Goal: Information Seeking & Learning: Understand process/instructions

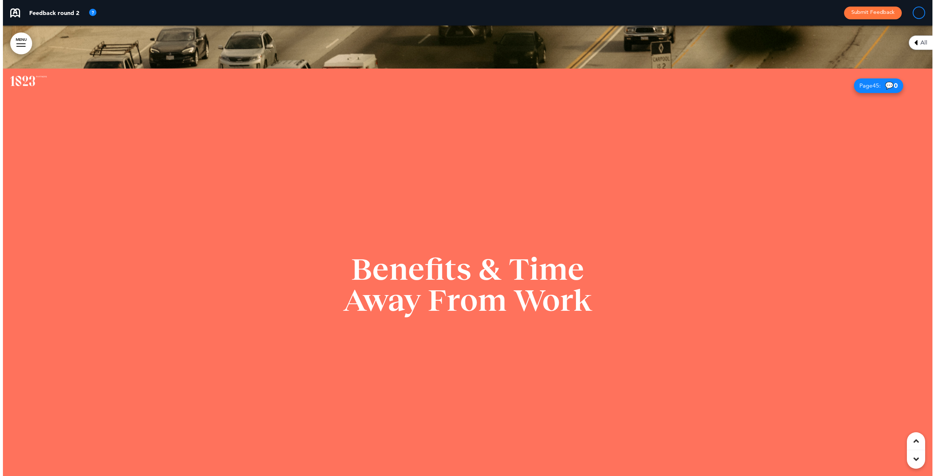
scroll to position [18990, 0]
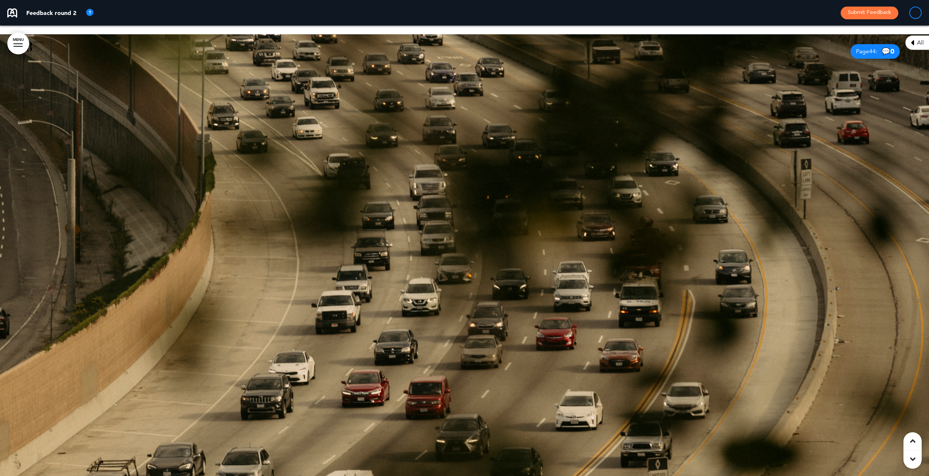
click at [12, 44] on link "MENU" at bounding box center [18, 43] width 22 height 22
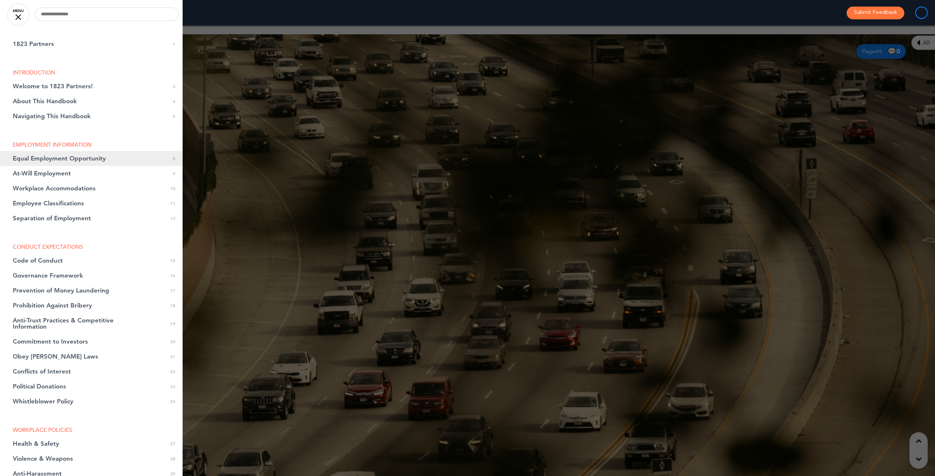
click at [44, 158] on span "Equal Employment Opportunity" at bounding box center [59, 159] width 93 height 6
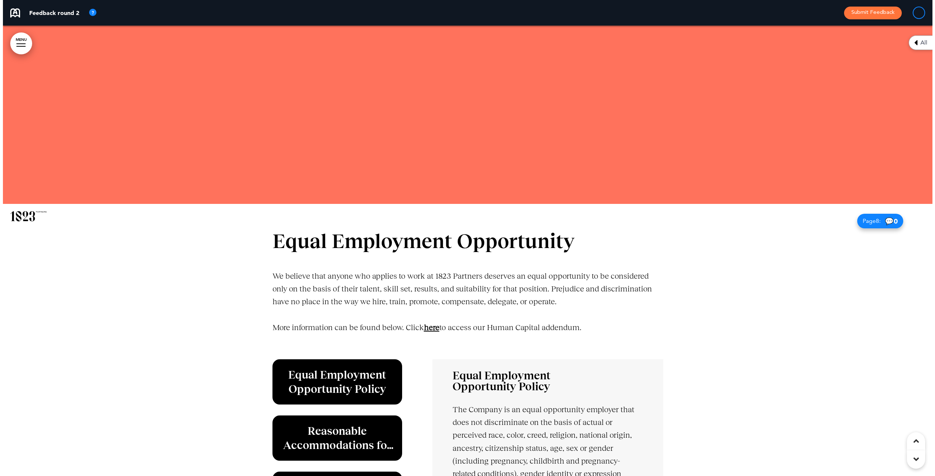
scroll to position [2640, 0]
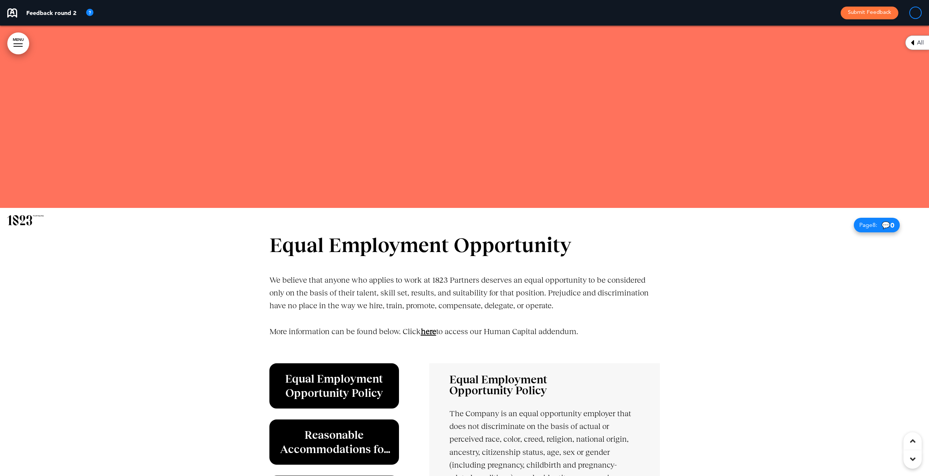
click at [18, 44] on div at bounding box center [18, 43] width 9 height 1
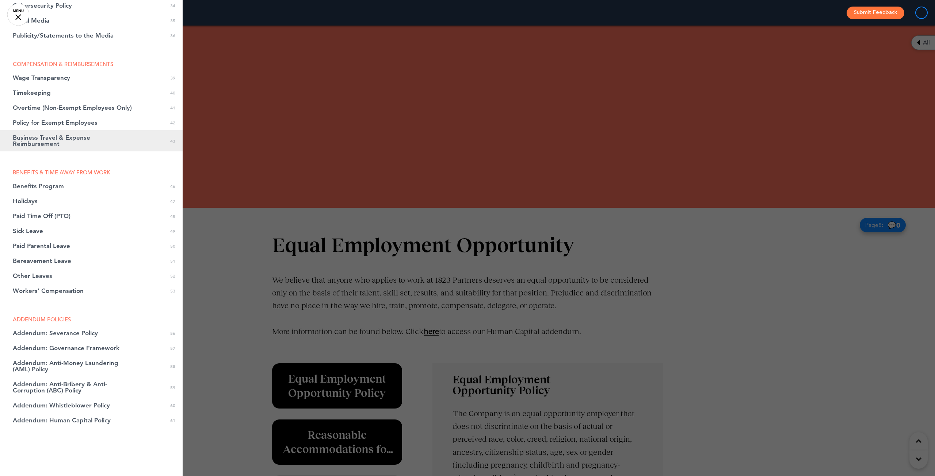
scroll to position [548, 0]
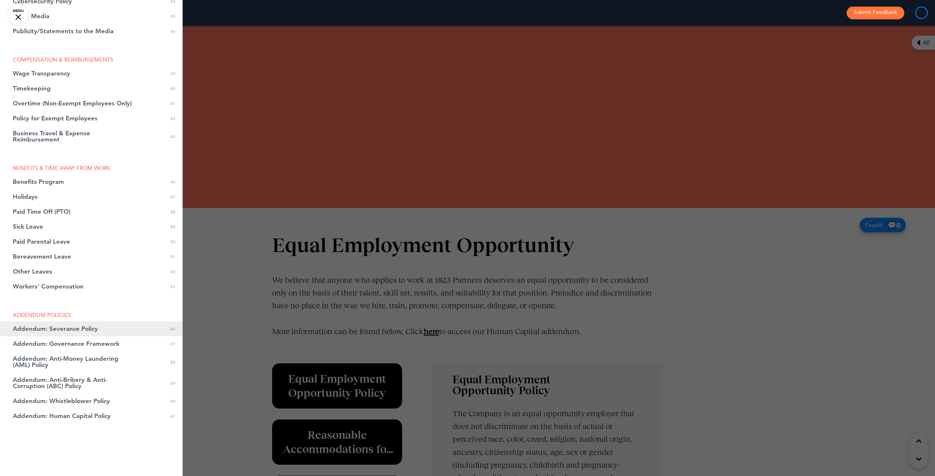
click at [64, 326] on span "Addendum: Severance Policy" at bounding box center [55, 329] width 85 height 6
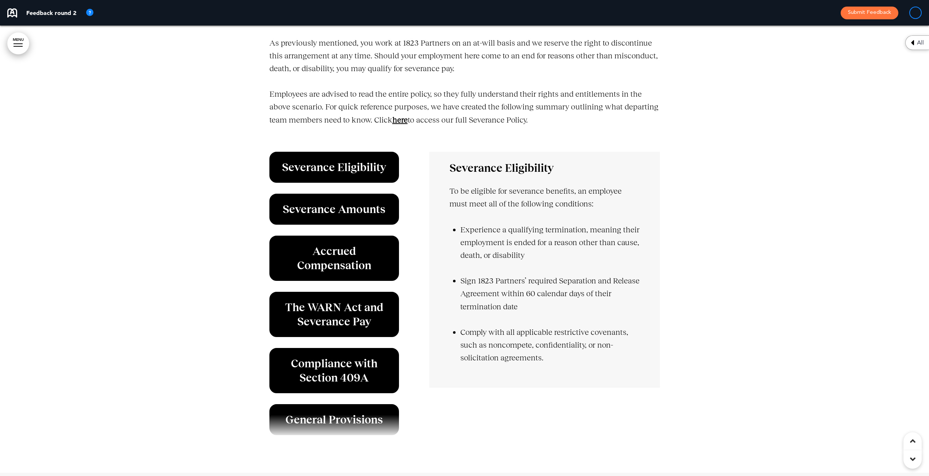
scroll to position [24490, 0]
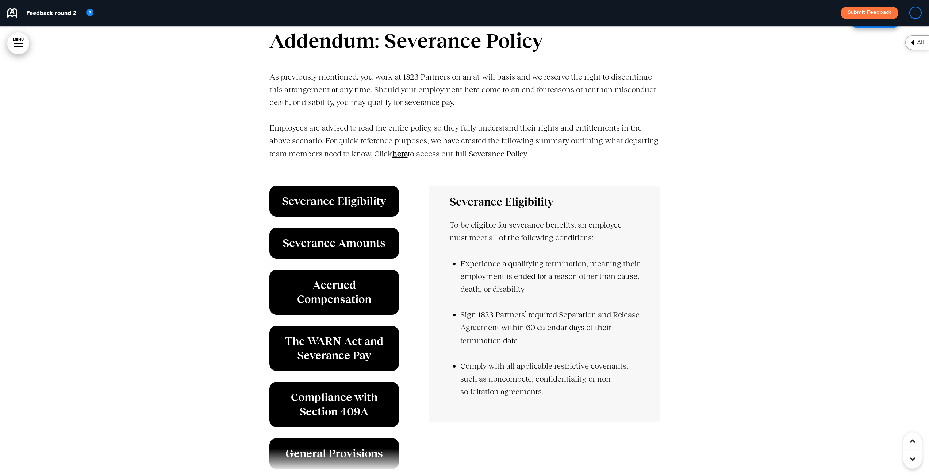
click at [400, 158] on strong "here" at bounding box center [399, 153] width 15 height 9
click at [399, 158] on strong "here" at bounding box center [399, 153] width 15 height 9
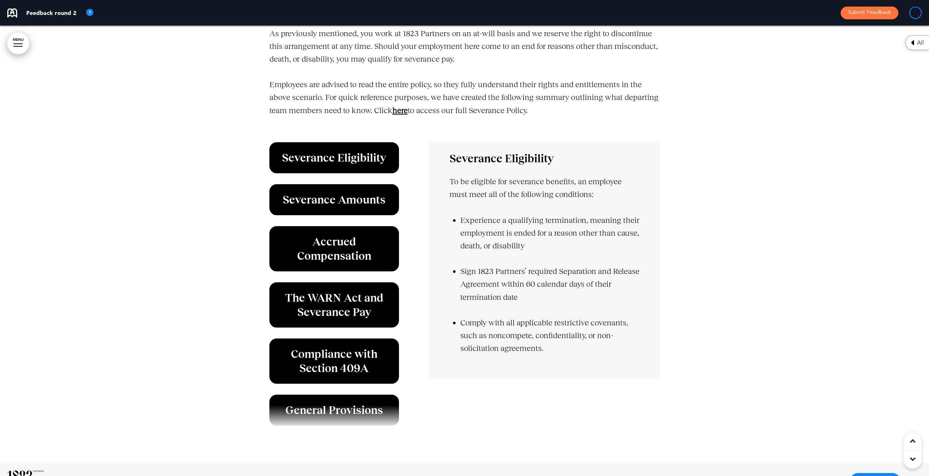
scroll to position [24527, 0]
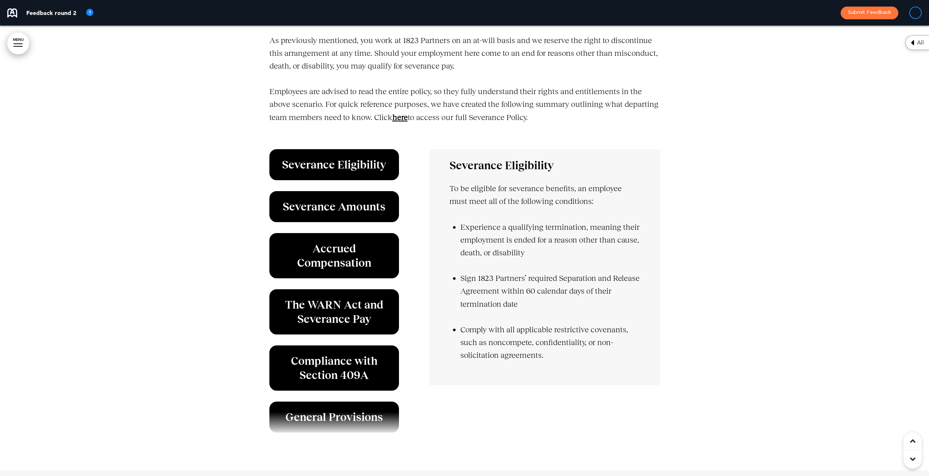
click at [390, 135] on p "Employees are advised to read the entire policy, so they fully understand their…" at bounding box center [464, 110] width 391 height 51
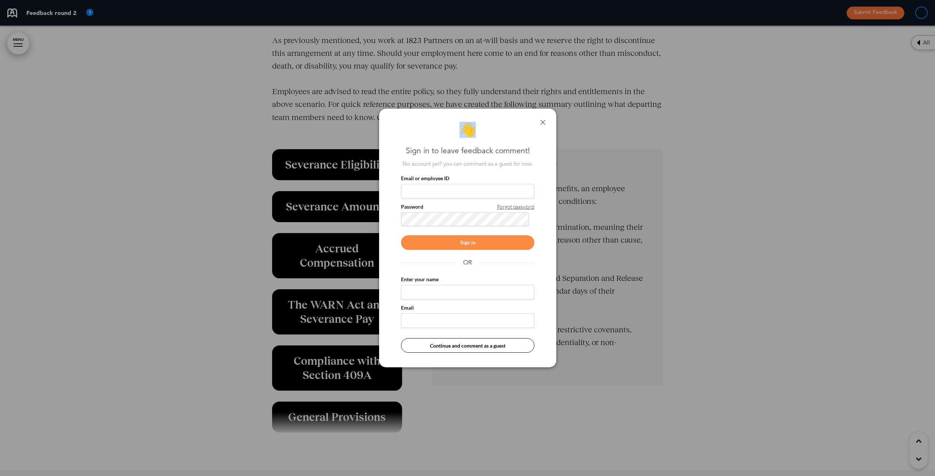
click at [390, 135] on div "👋 Sign in to leave feedback comment! No account yet? you can comment as a guest…" at bounding box center [467, 238] width 177 height 259
click at [542, 121] on link at bounding box center [542, 122] width 5 height 5
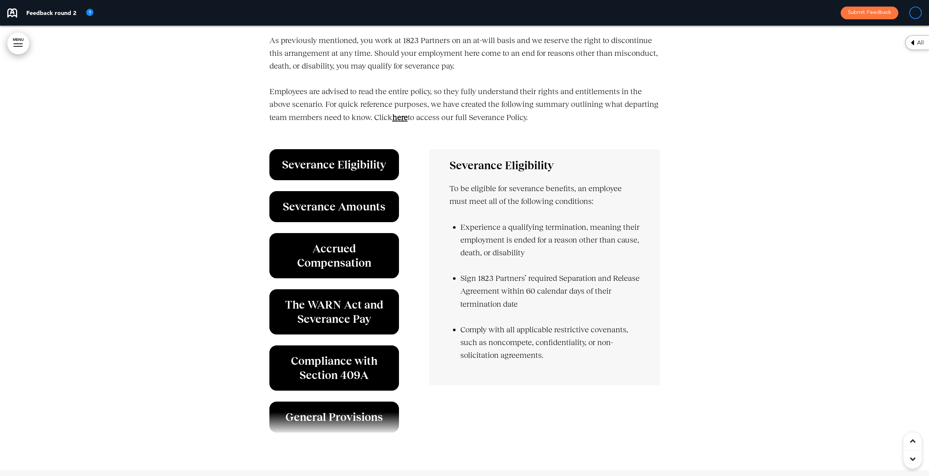
click at [553, 137] on p "Employees are advised to read the entire policy, so they fully understand their…" at bounding box center [464, 110] width 391 height 51
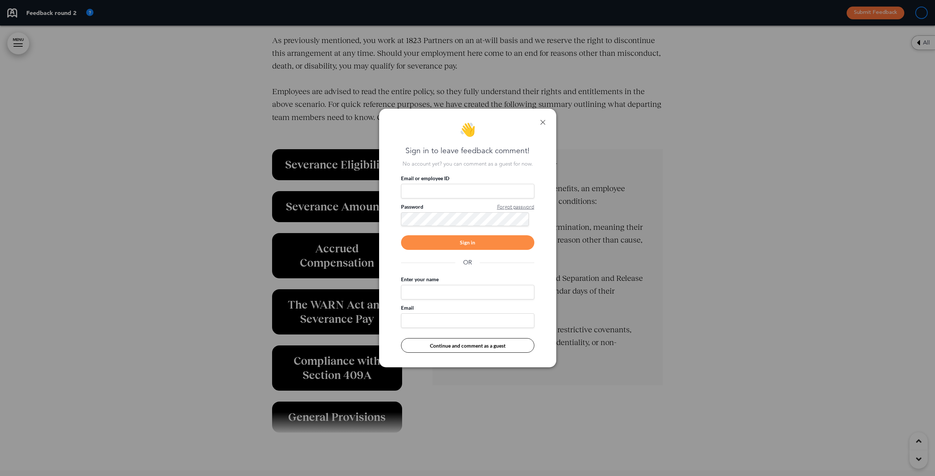
click at [551, 121] on div "👋 Sign in to leave feedback comment! No account yet? you can comment as a guest…" at bounding box center [467, 238] width 177 height 259
click at [546, 122] on div "👋 Sign in to leave feedback comment! No account yet? you can comment as a guest…" at bounding box center [467, 238] width 177 height 259
click at [545, 124] on div "👋 Sign in to leave feedback comment! No account yet? you can comment as a guest…" at bounding box center [467, 238] width 177 height 259
click at [640, 158] on div at bounding box center [467, 238] width 935 height 476
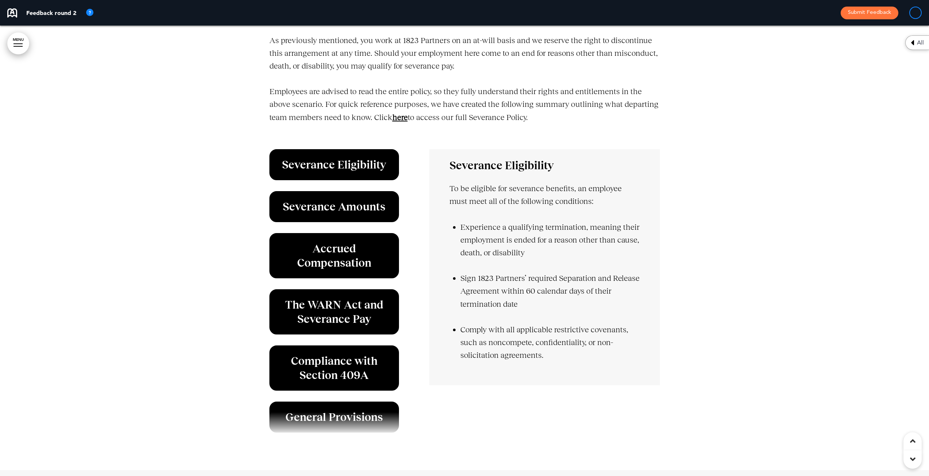
click at [911, 438] on icon at bounding box center [912, 441] width 5 height 9
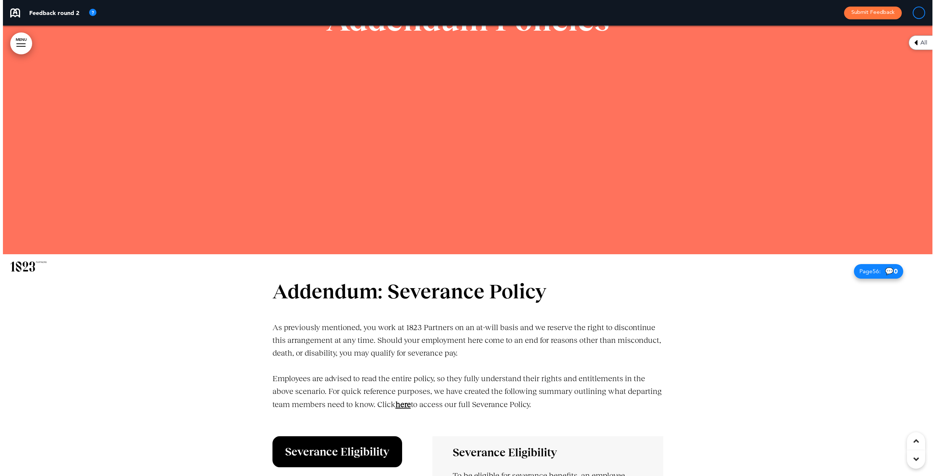
scroll to position [24039, 0]
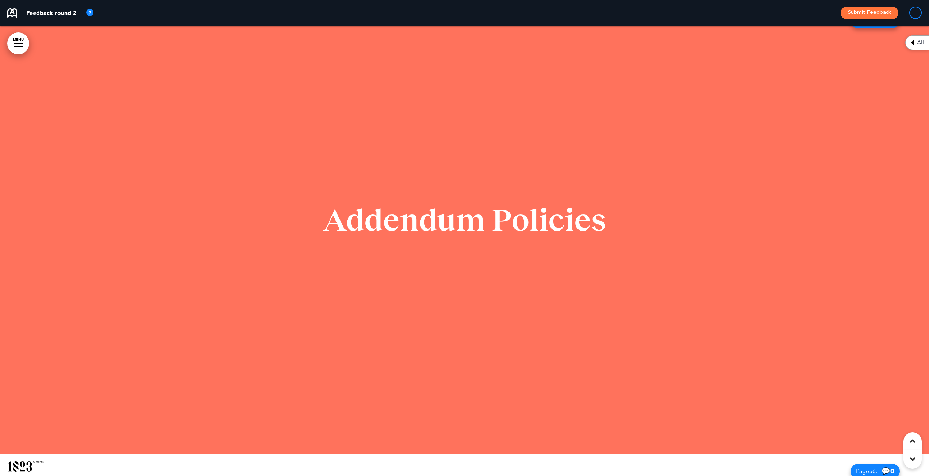
click at [915, 43] on div "All" at bounding box center [917, 42] width 24 height 15
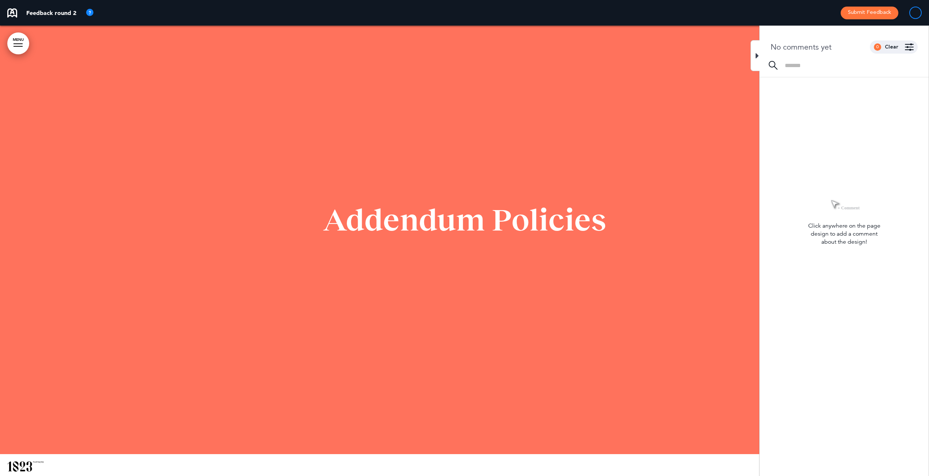
click at [18, 44] on div at bounding box center [18, 43] width 9 height 1
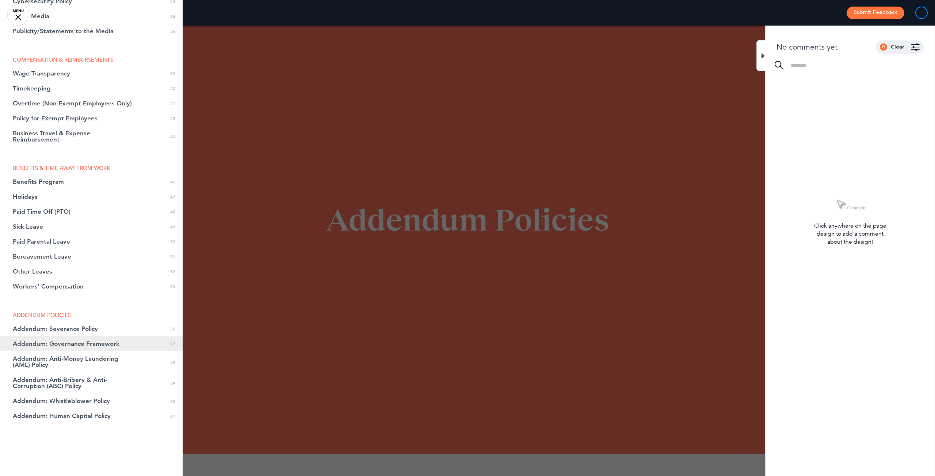
click at [66, 347] on span "Addendum: Governance Framework" at bounding box center [66, 344] width 107 height 6
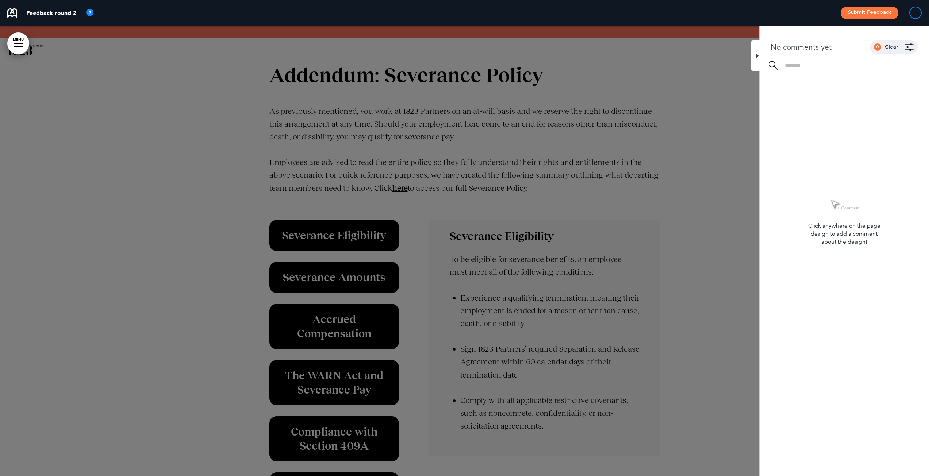
scroll to position [24993, 0]
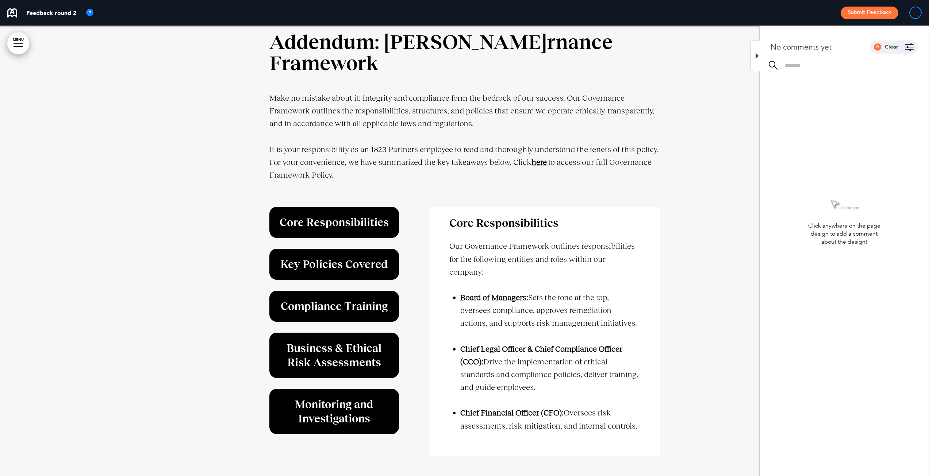
click at [536, 158] on strong "here" at bounding box center [539, 162] width 15 height 9
click at [157, 165] on div at bounding box center [464, 249] width 929 height 488
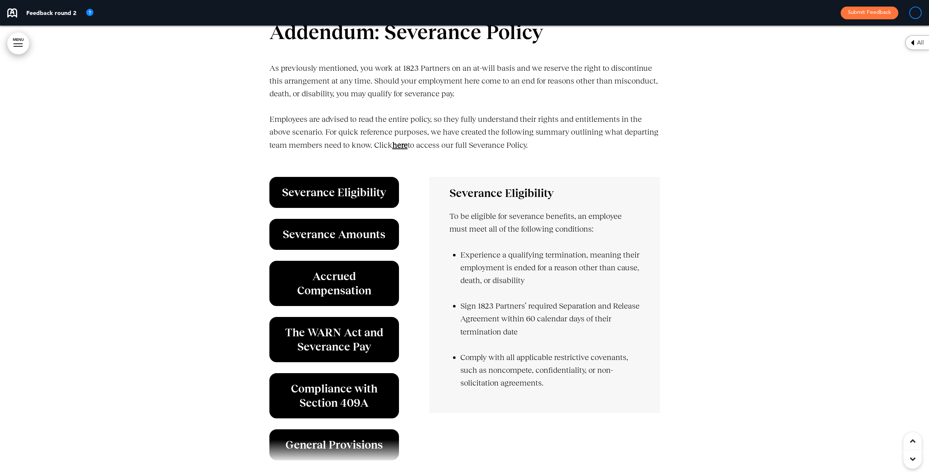
scroll to position [24372, 0]
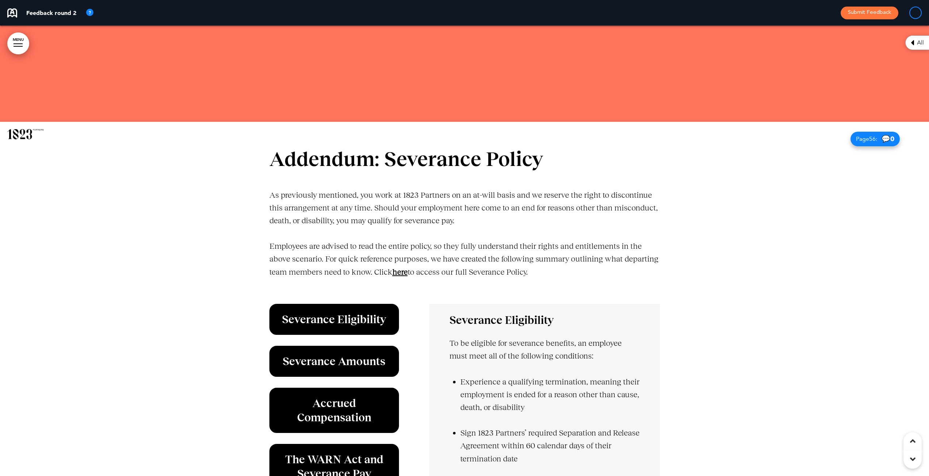
click at [195, 189] on div at bounding box center [464, 373] width 929 height 503
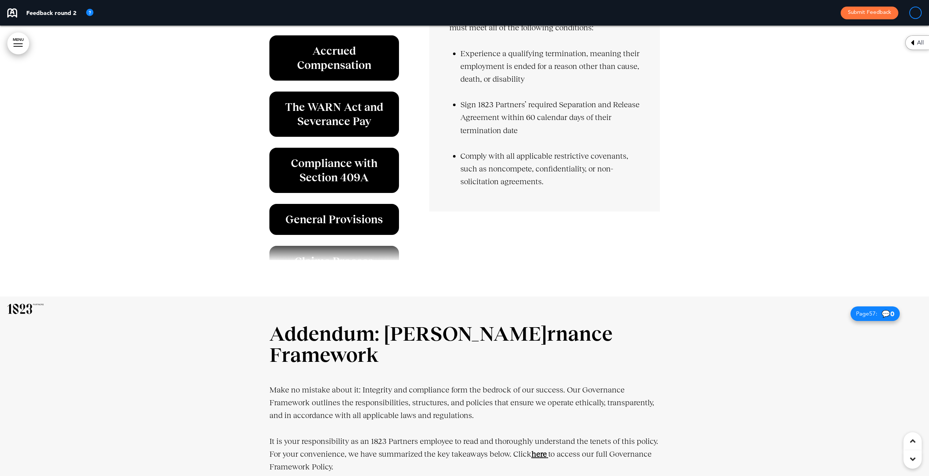
scroll to position [41, 0]
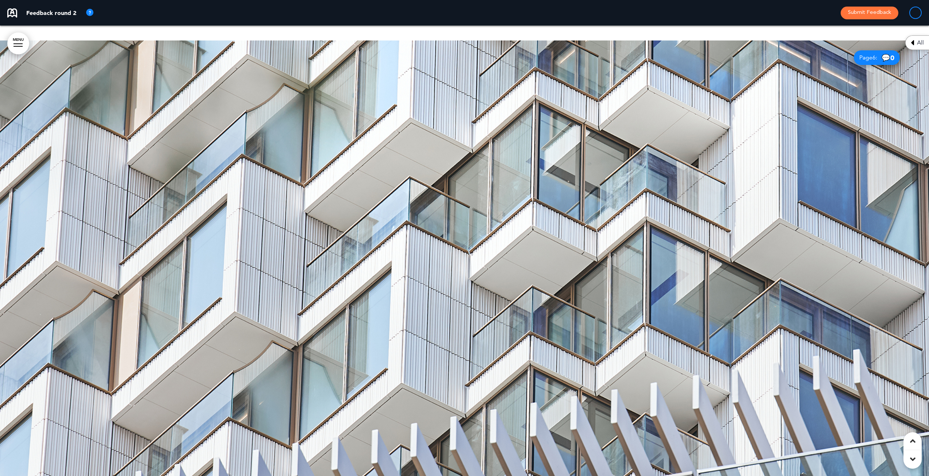
scroll to position [0, 0]
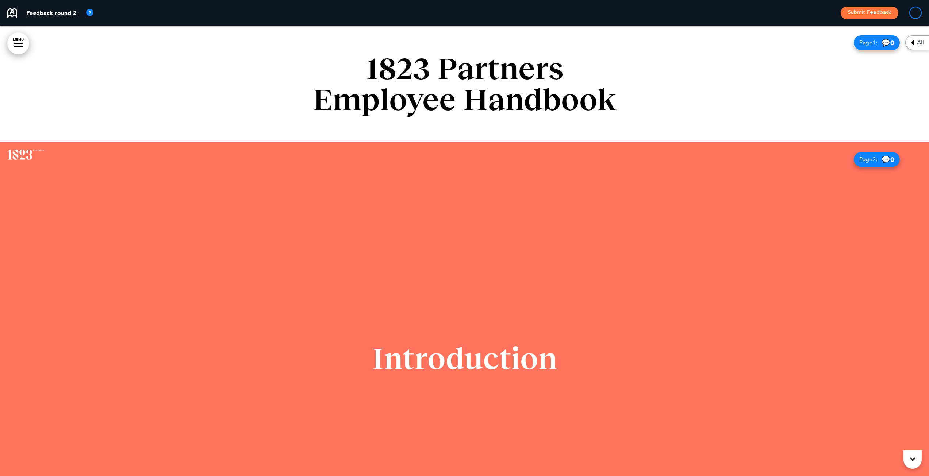
click at [12, 40] on link "MENU" at bounding box center [18, 43] width 22 height 22
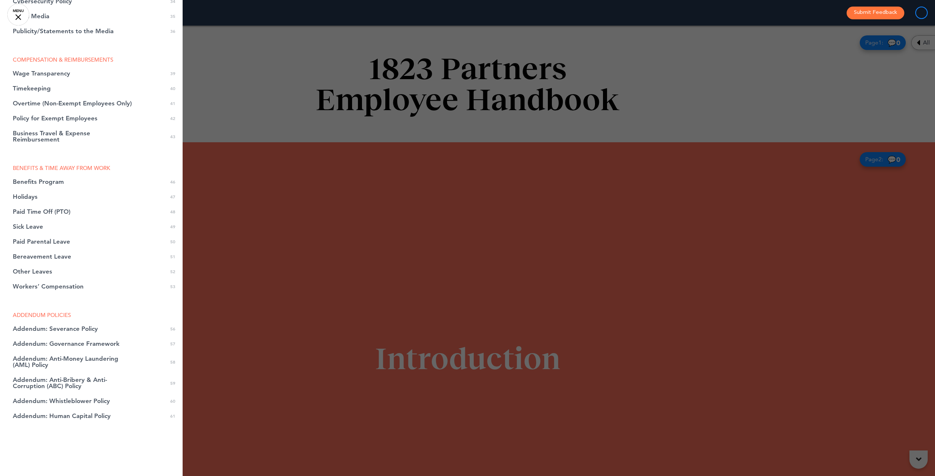
click at [664, 201] on div at bounding box center [467, 238] width 935 height 476
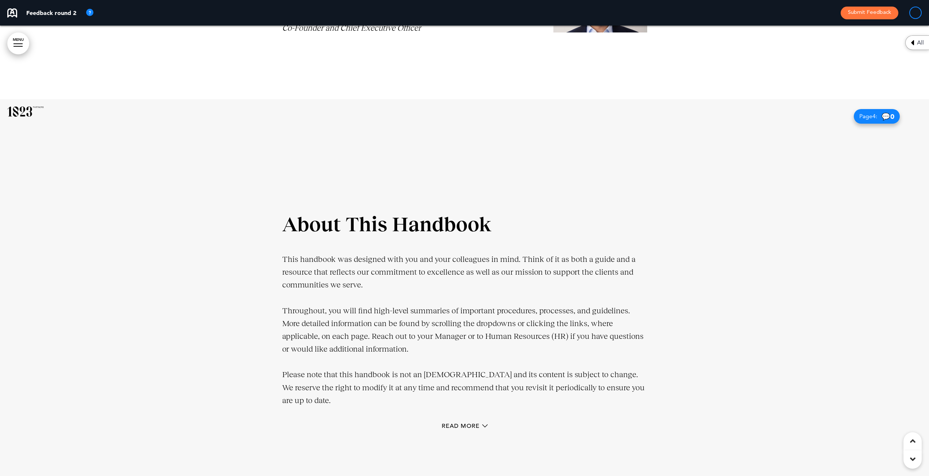
scroll to position [1059, 0]
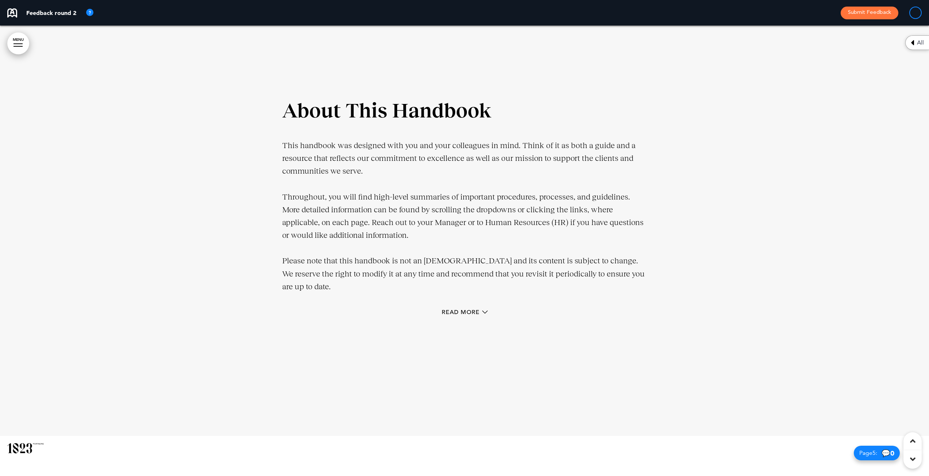
click at [476, 306] on div "Read More" at bounding box center [464, 313] width 365 height 15
click at [656, 273] on div at bounding box center [464, 210] width 929 height 451
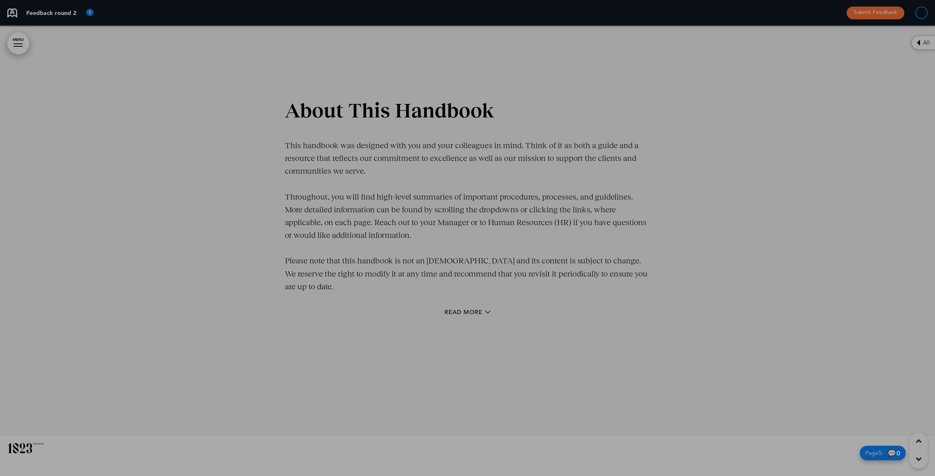
click at [726, 215] on div at bounding box center [467, 238] width 935 height 476
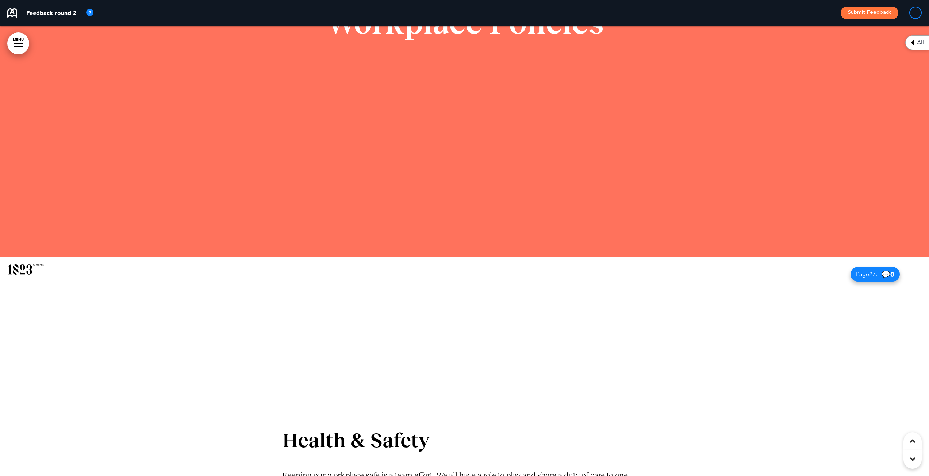
scroll to position [11062, 0]
